Goal: Check status: Check status

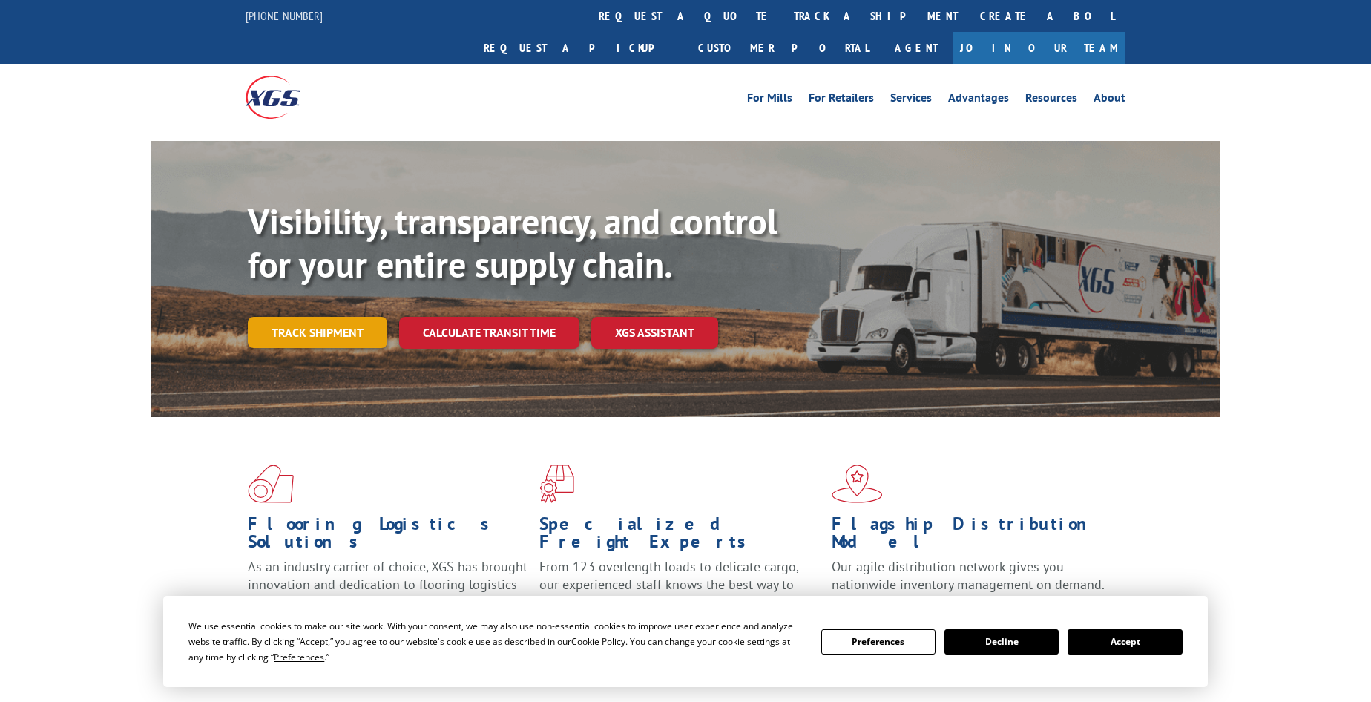
click at [300, 317] on link "Track shipment" at bounding box center [317, 332] width 139 height 31
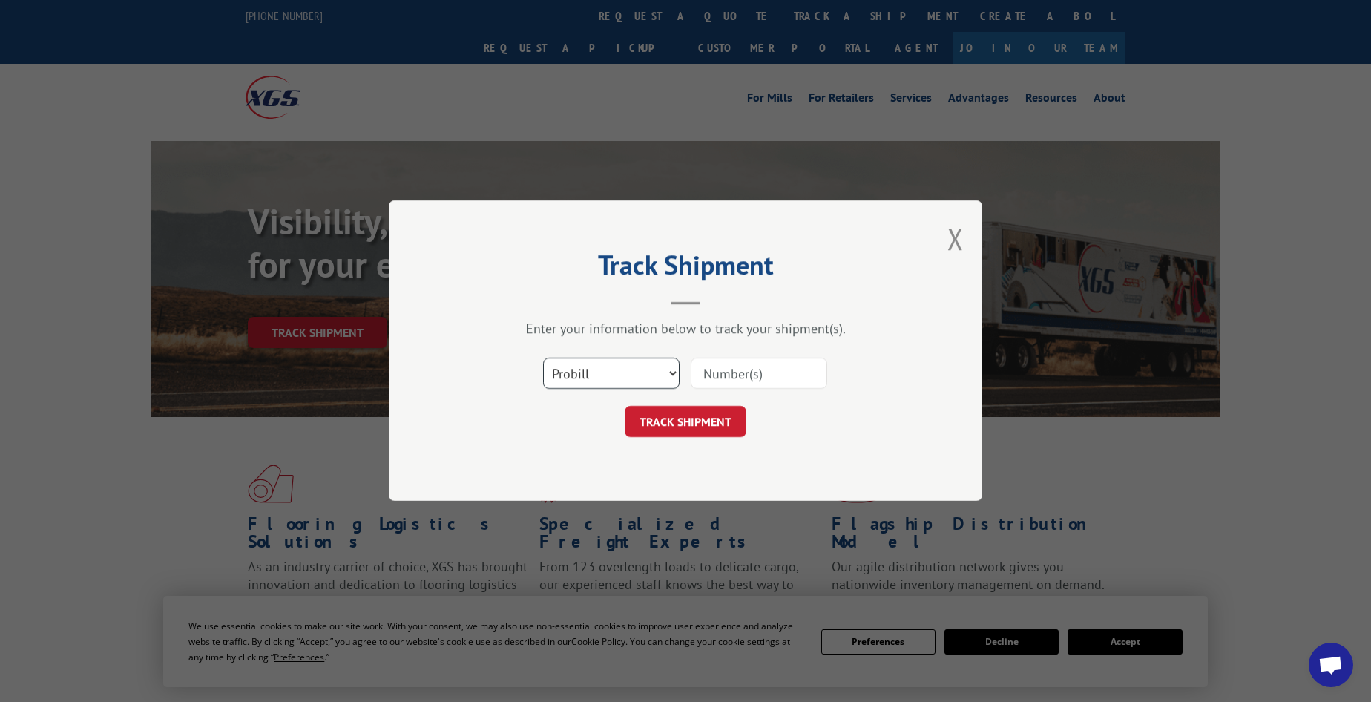
click at [597, 371] on select "Select category... Probill BOL PO" at bounding box center [611, 373] width 136 height 31
select select "bol"
click at [543, 358] on select "Select category... Probill BOL PO" at bounding box center [611, 373] width 136 height 31
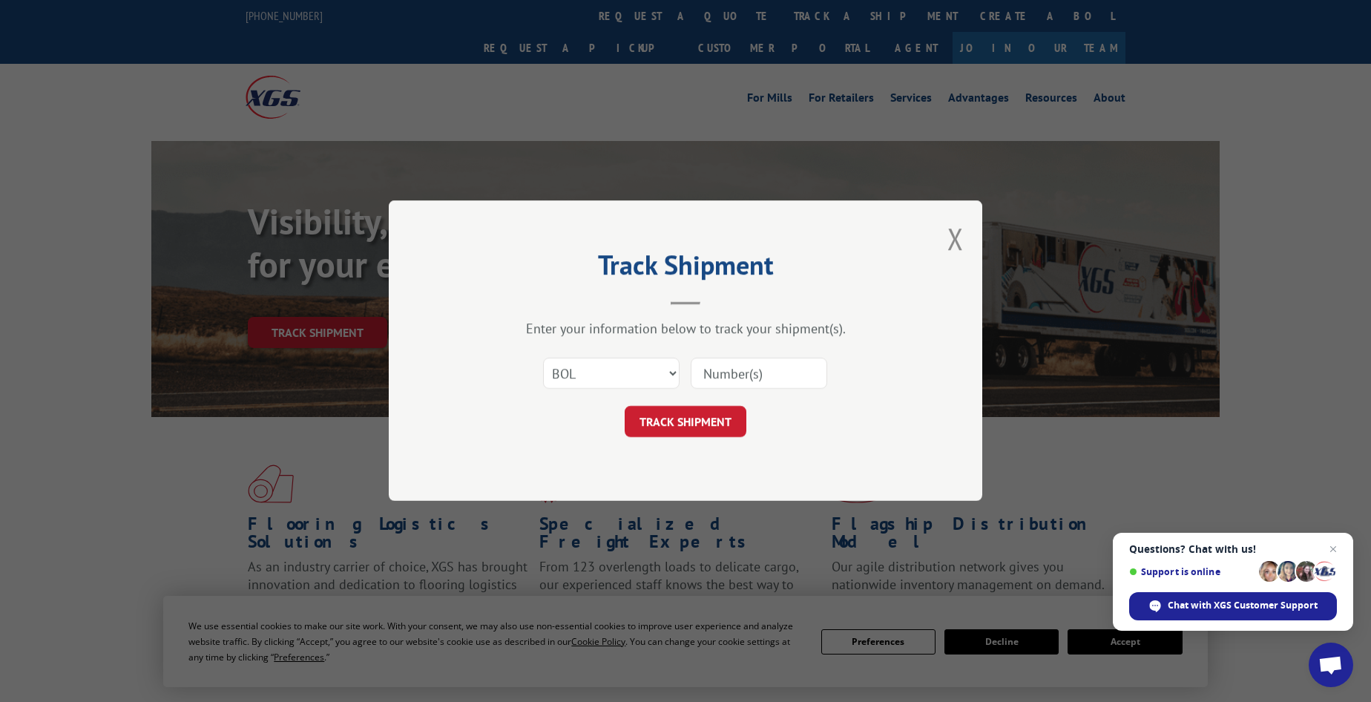
click at [708, 369] on input at bounding box center [759, 373] width 136 height 31
paste input "6044730"
type input "6044730"
click at [663, 421] on button "TRACK SHIPMENT" at bounding box center [686, 422] width 122 height 31
